Goal: Book appointment/travel/reservation

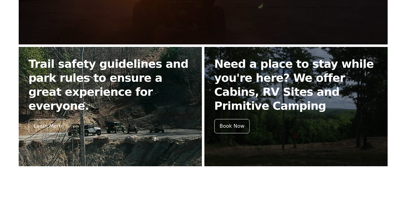
scroll to position [280, 0]
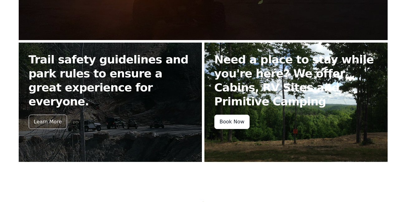
click at [237, 121] on div "Book Now" at bounding box center [231, 122] width 35 height 14
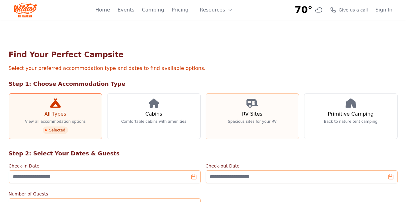
click at [251, 117] on h3 "RV Sites" at bounding box center [252, 114] width 20 height 7
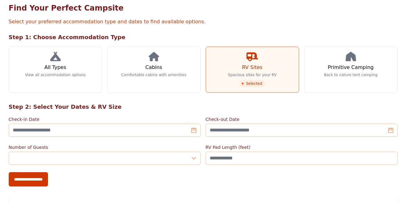
scroll to position [62, 0]
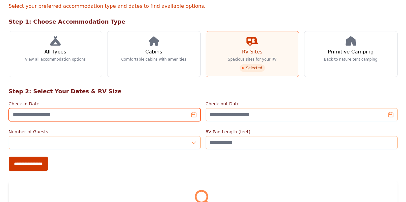
click at [112, 116] on input "Check-in Date" at bounding box center [105, 114] width 192 height 13
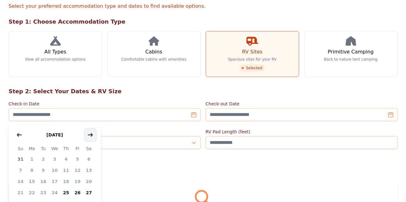
click at [90, 136] on icon "button" at bounding box center [90, 135] width 5 height 5
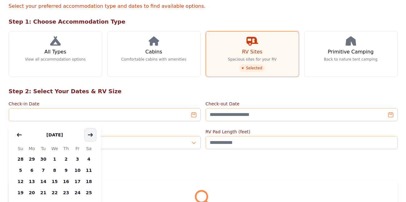
click at [90, 136] on icon "button" at bounding box center [90, 135] width 5 height 5
click at [78, 182] on span "14" at bounding box center [78, 181] width 12 height 11
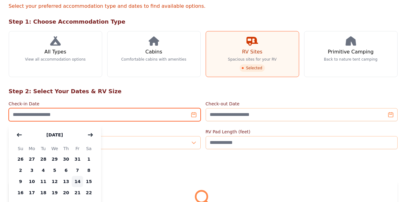
type input "**********"
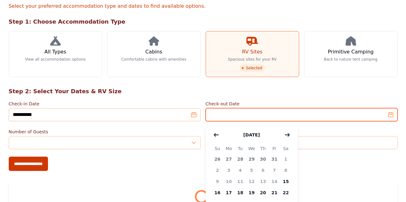
click at [273, 115] on input "Check-out Date" at bounding box center [302, 114] width 192 height 13
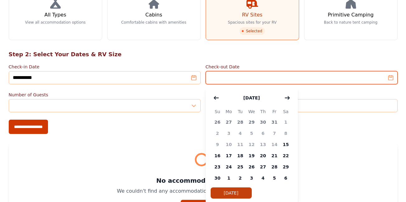
scroll to position [125, 0]
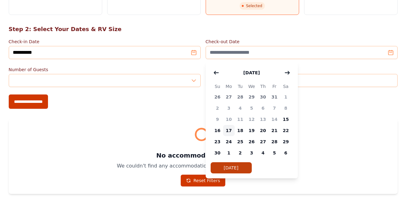
click at [228, 131] on span "17" at bounding box center [229, 130] width 12 height 11
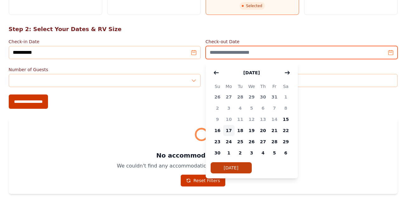
type input "**********"
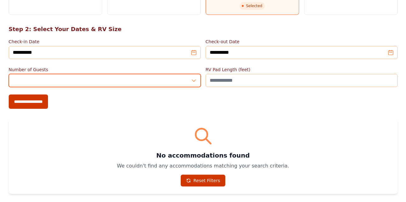
click at [87, 80] on input "*" at bounding box center [105, 80] width 192 height 13
type input "*"
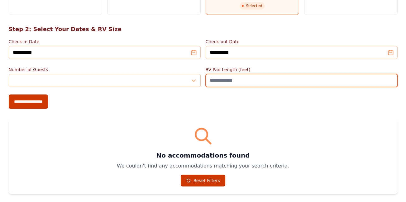
click at [269, 80] on input "RV Pad Length (feet)" at bounding box center [302, 80] width 192 height 13
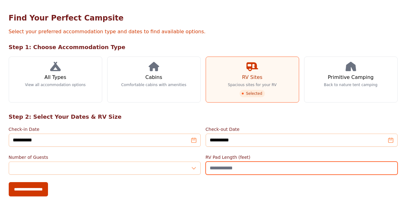
scroll to position [31, 0]
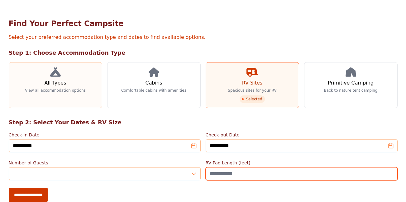
type input "**"
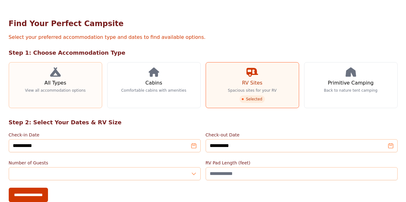
click at [71, 89] on p "View all accommodation options" at bounding box center [55, 90] width 61 height 5
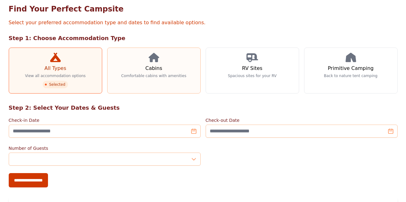
scroll to position [62, 0]
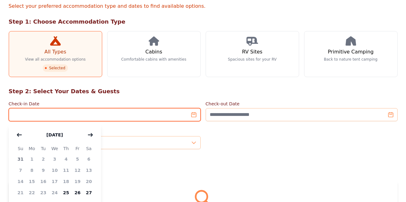
click at [118, 115] on input "Check-in Date" at bounding box center [105, 114] width 192 height 13
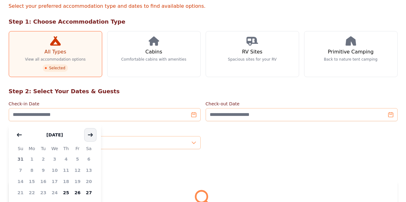
click at [90, 132] on button "button" at bounding box center [90, 135] width 11 height 12
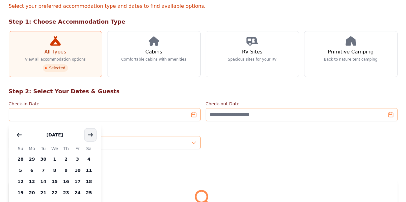
click at [88, 134] on icon "button" at bounding box center [90, 135] width 5 height 5
drag, startPoint x: 77, startPoint y: 181, endPoint x: 129, endPoint y: 160, distance: 55.6
click at [77, 180] on span "14" at bounding box center [78, 181] width 12 height 11
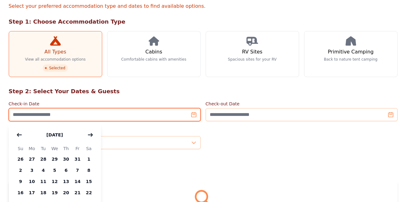
type input "**********"
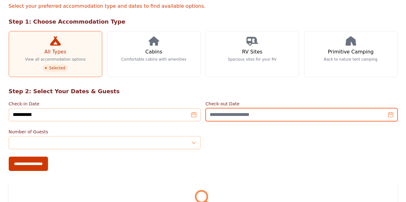
click at [245, 114] on input "Check-out Date" at bounding box center [302, 114] width 192 height 13
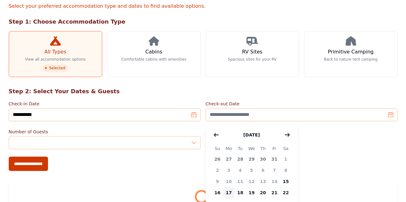
click at [230, 191] on span "17" at bounding box center [229, 192] width 12 height 11
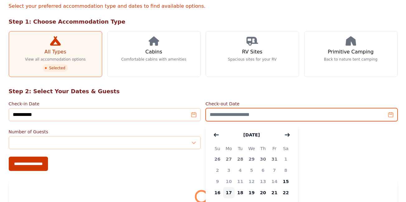
type input "**********"
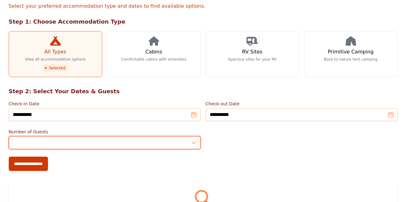
type input "*"
click at [193, 141] on input "*" at bounding box center [105, 142] width 192 height 13
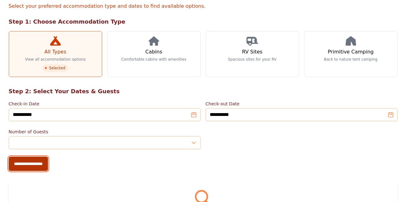
click at [30, 162] on input "**********" at bounding box center [28, 164] width 39 height 14
type input "**********"
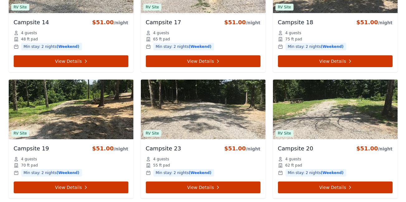
scroll to position [903, 0]
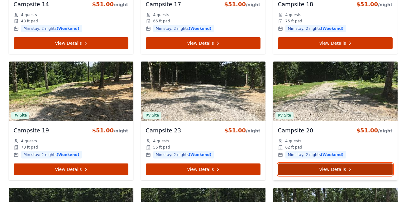
click at [330, 168] on link "View Details" at bounding box center [335, 170] width 115 height 12
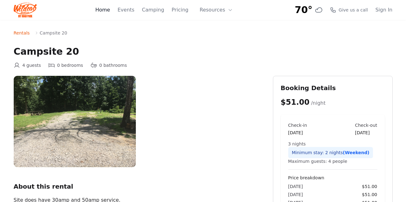
click at [110, 11] on link "Home" at bounding box center [102, 9] width 15 height 7
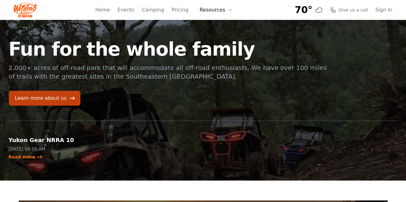
click at [215, 10] on button "Resources" at bounding box center [216, 10] width 40 height 12
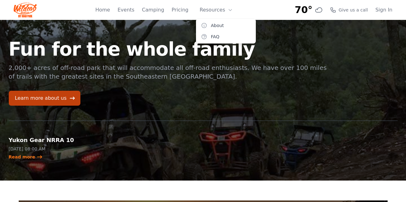
click at [168, 40] on h1 "Fun for the whole family" at bounding box center [168, 49] width 319 height 19
